Goal: Use online tool/utility: Utilize a website feature to perform a specific function

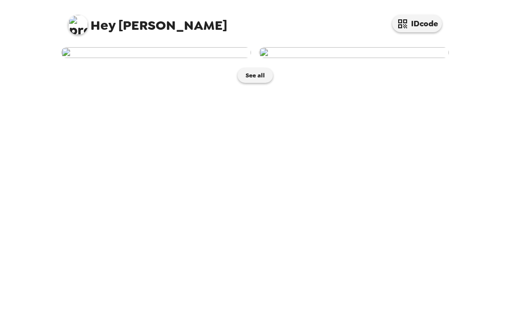
click at [406, 58] on img at bounding box center [354, 52] width 190 height 11
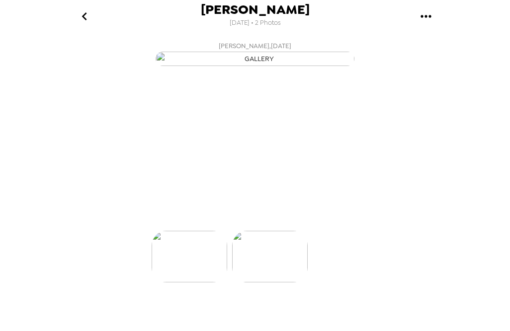
scroll to position [0, 79]
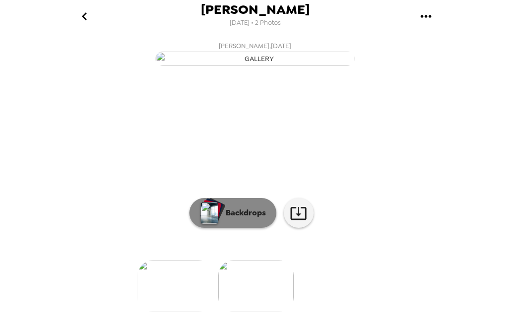
click at [247, 219] on p "Backdrops" at bounding box center [242, 213] width 45 height 12
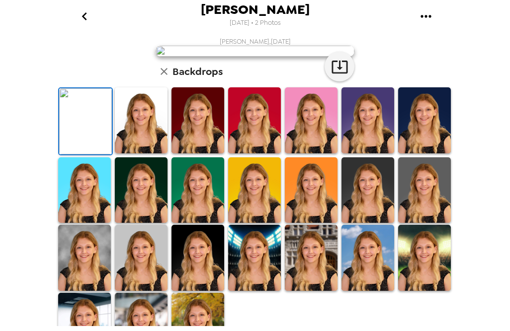
click at [229, 57] on img at bounding box center [254, 51] width 199 height 11
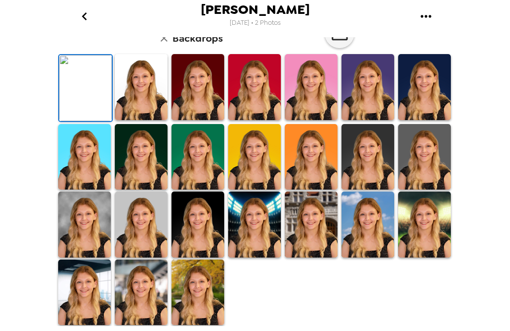
scroll to position [199, 0]
click at [152, 258] on img at bounding box center [141, 225] width 53 height 66
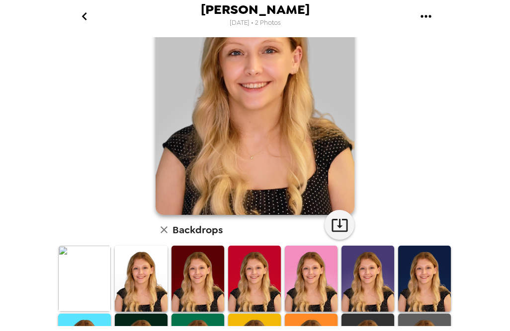
scroll to position [248, 0]
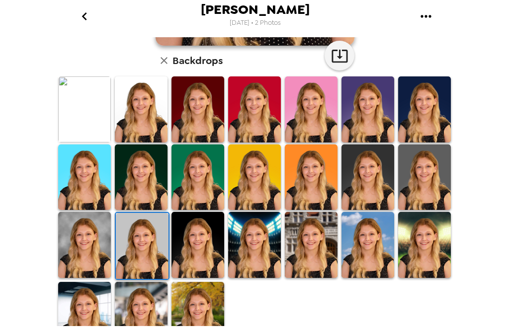
click at [190, 214] on img at bounding box center [197, 245] width 53 height 66
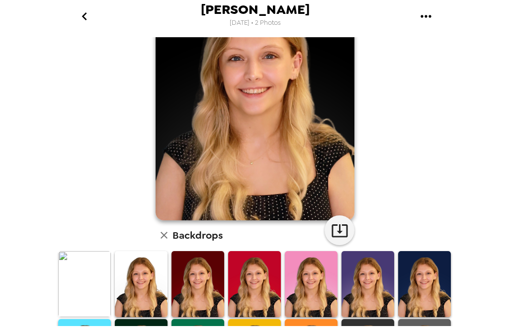
scroll to position [99, 0]
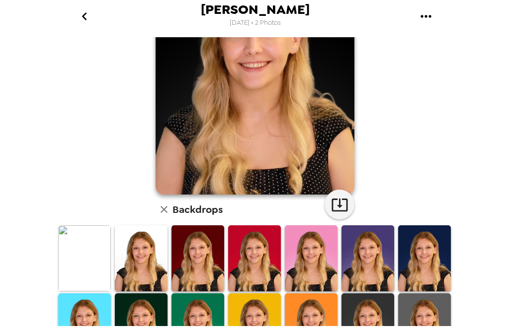
click at [369, 296] on img at bounding box center [367, 326] width 53 height 66
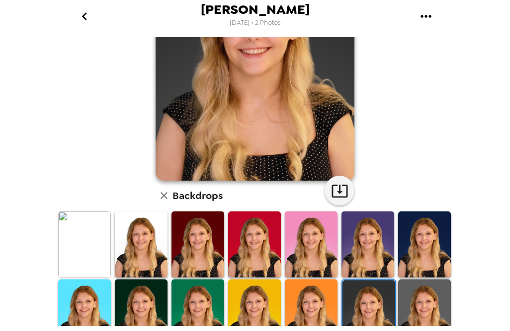
scroll to position [149, 0]
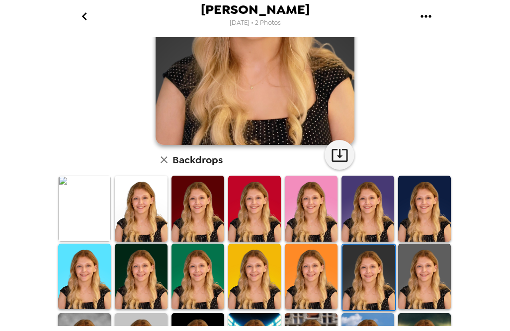
click at [418, 189] on img at bounding box center [424, 209] width 53 height 66
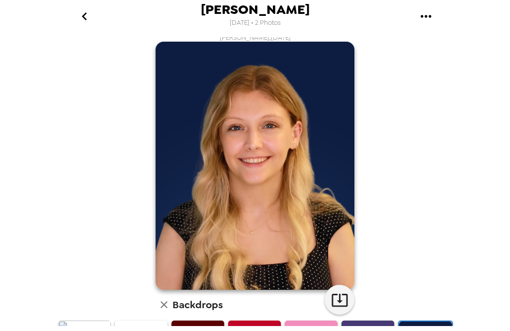
scroll to position [0, 0]
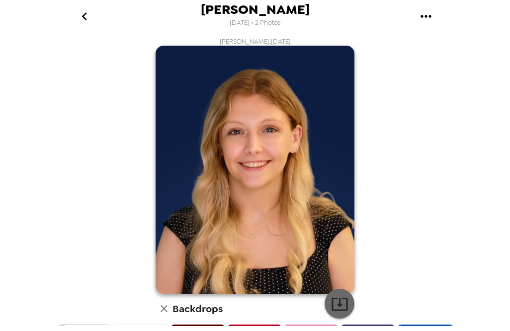
click at [332, 299] on icon "button" at bounding box center [339, 304] width 16 height 13
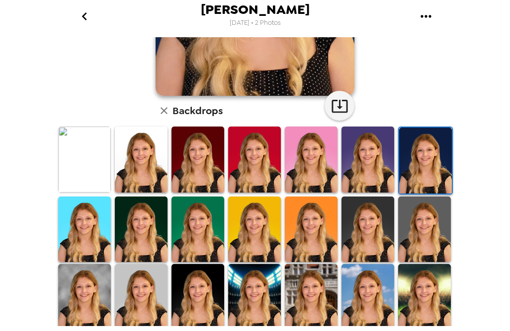
scroll to position [199, 0]
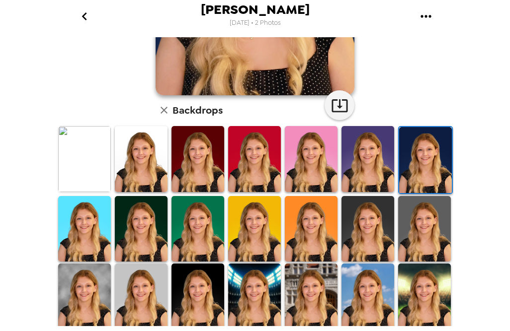
click at [182, 275] on img at bounding box center [197, 297] width 53 height 66
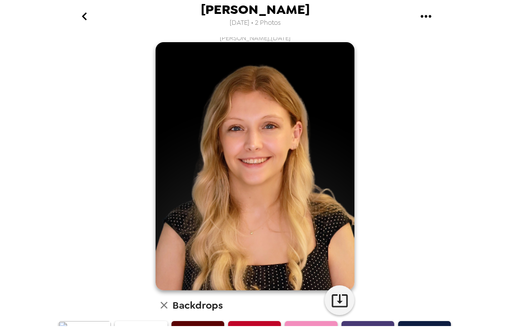
scroll to position [0, 0]
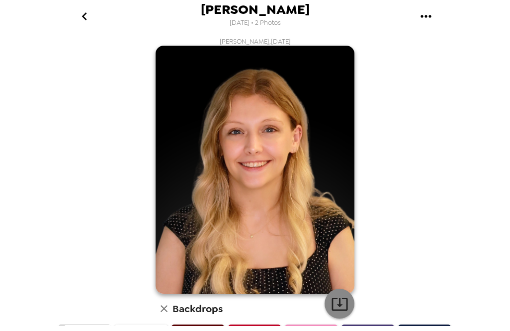
click at [340, 304] on icon "button" at bounding box center [339, 303] width 17 height 17
